Goal: Transaction & Acquisition: Purchase product/service

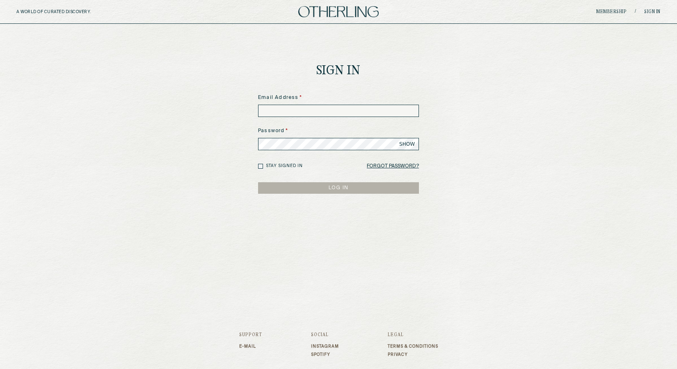
click at [329, 108] on input at bounding box center [338, 111] width 161 height 12
click at [328, 113] on input at bounding box center [338, 111] width 161 height 12
click at [387, 114] on input at bounding box center [338, 111] width 161 height 12
type input "**********"
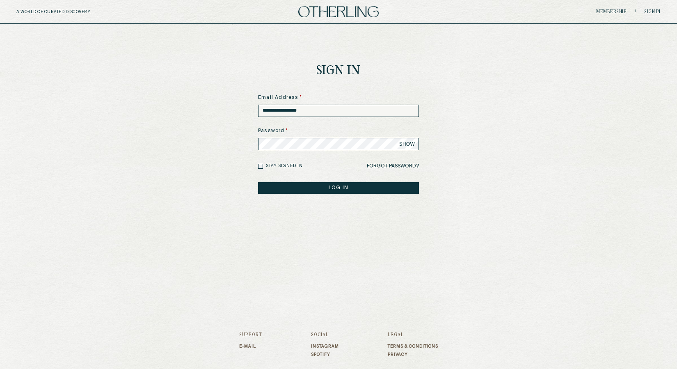
click at [365, 188] on button "LOG IN" at bounding box center [338, 187] width 161 height 11
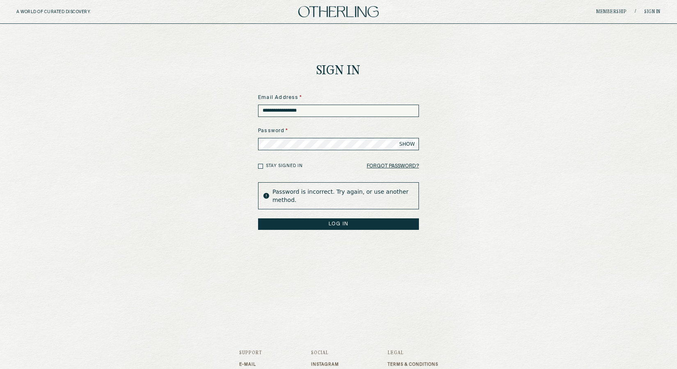
click at [407, 144] on span "SHOW" at bounding box center [407, 144] width 16 height 7
click at [346, 228] on button "LOG IN" at bounding box center [338, 223] width 161 height 11
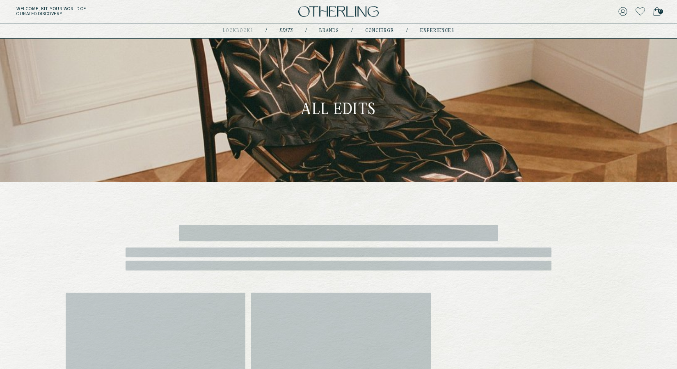
click at [348, 108] on h1 "All Edits" at bounding box center [338, 111] width 75 height 20
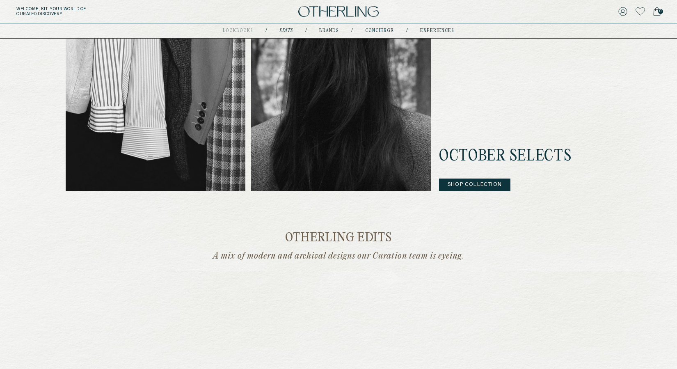
scroll to position [328, 0]
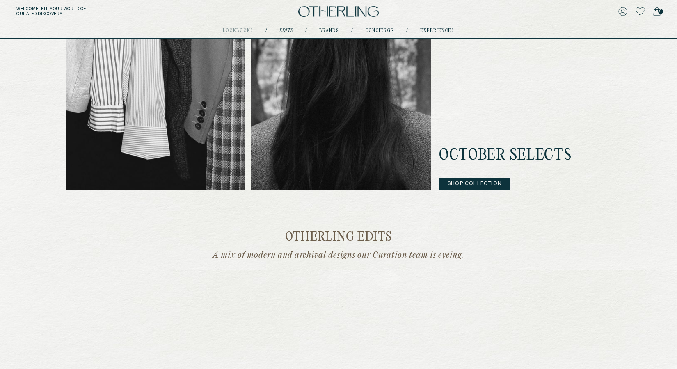
click at [471, 183] on button "Shop Collection" at bounding box center [474, 184] width 71 height 12
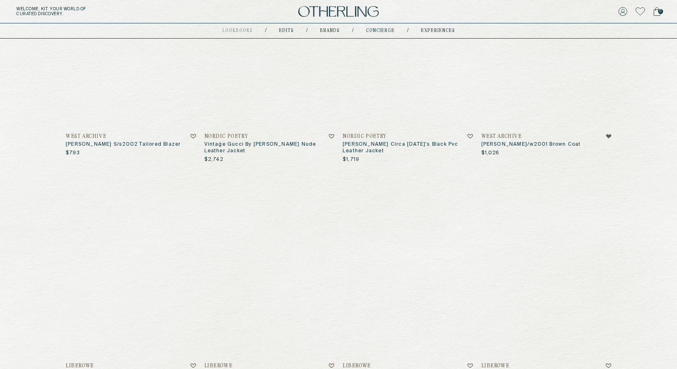
scroll to position [180, 0]
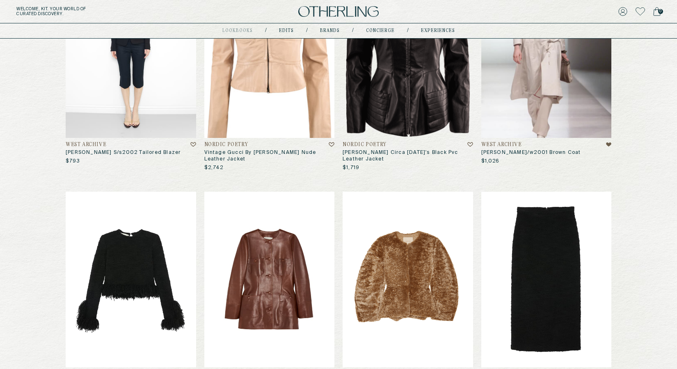
click at [518, 62] on img at bounding box center [546, 50] width 130 height 176
